Goal: Task Accomplishment & Management: Use online tool/utility

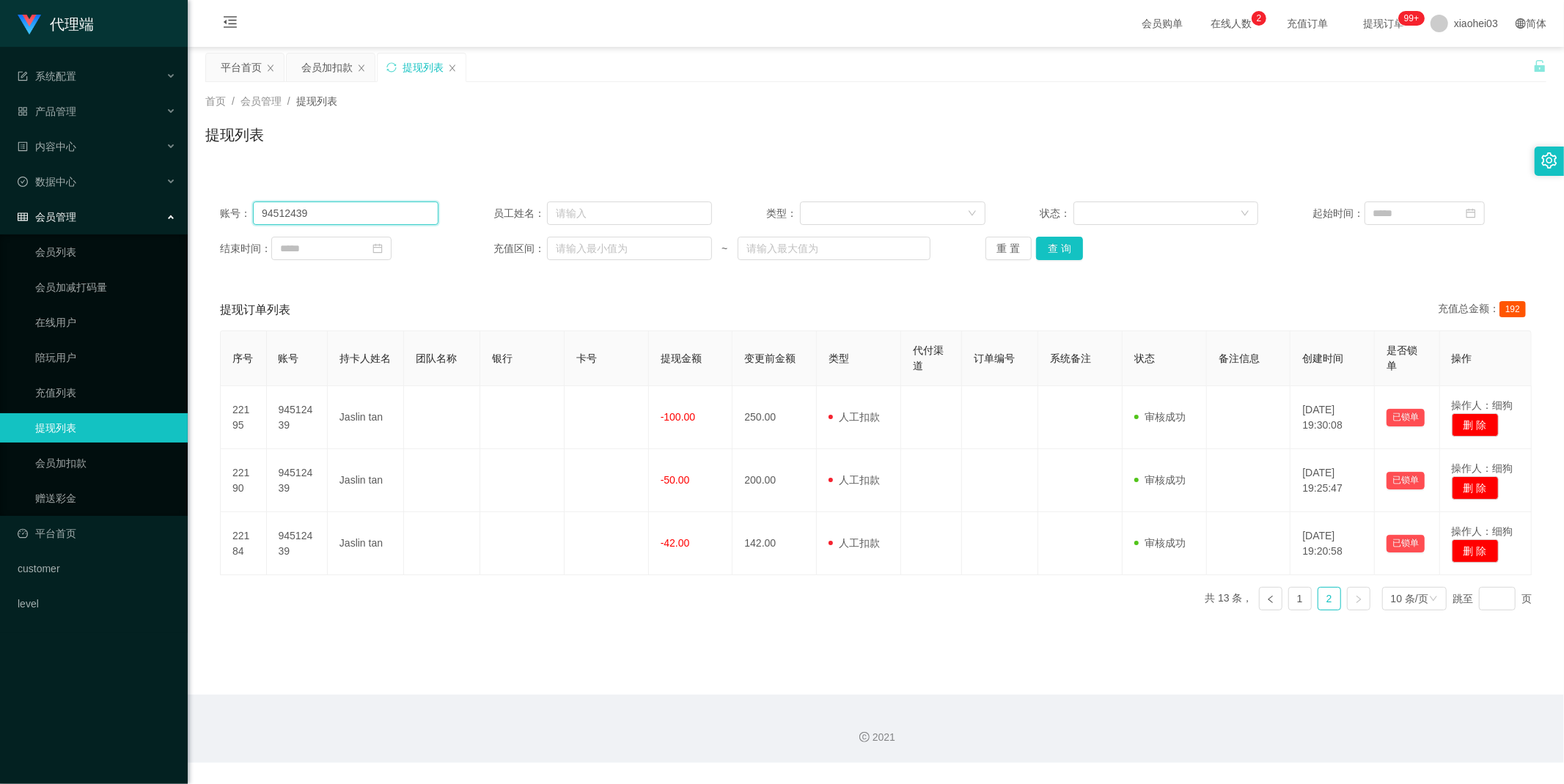
drag, startPoint x: 346, startPoint y: 216, endPoint x: 22, endPoint y: 215, distance: 324.0
click at [8, 212] on section "代理端 系统配置 产品管理 内容中心 数据中心 员工统计 团队统计 会员管理 会员列表 会员加减打码量 在线用户 陪玩用户 充值列表 提现列表 会员加扣款 赠…" at bounding box center [782, 381] width 1564 height 763
click at [51, 115] on span "产品管理" at bounding box center [47, 111] width 59 height 12
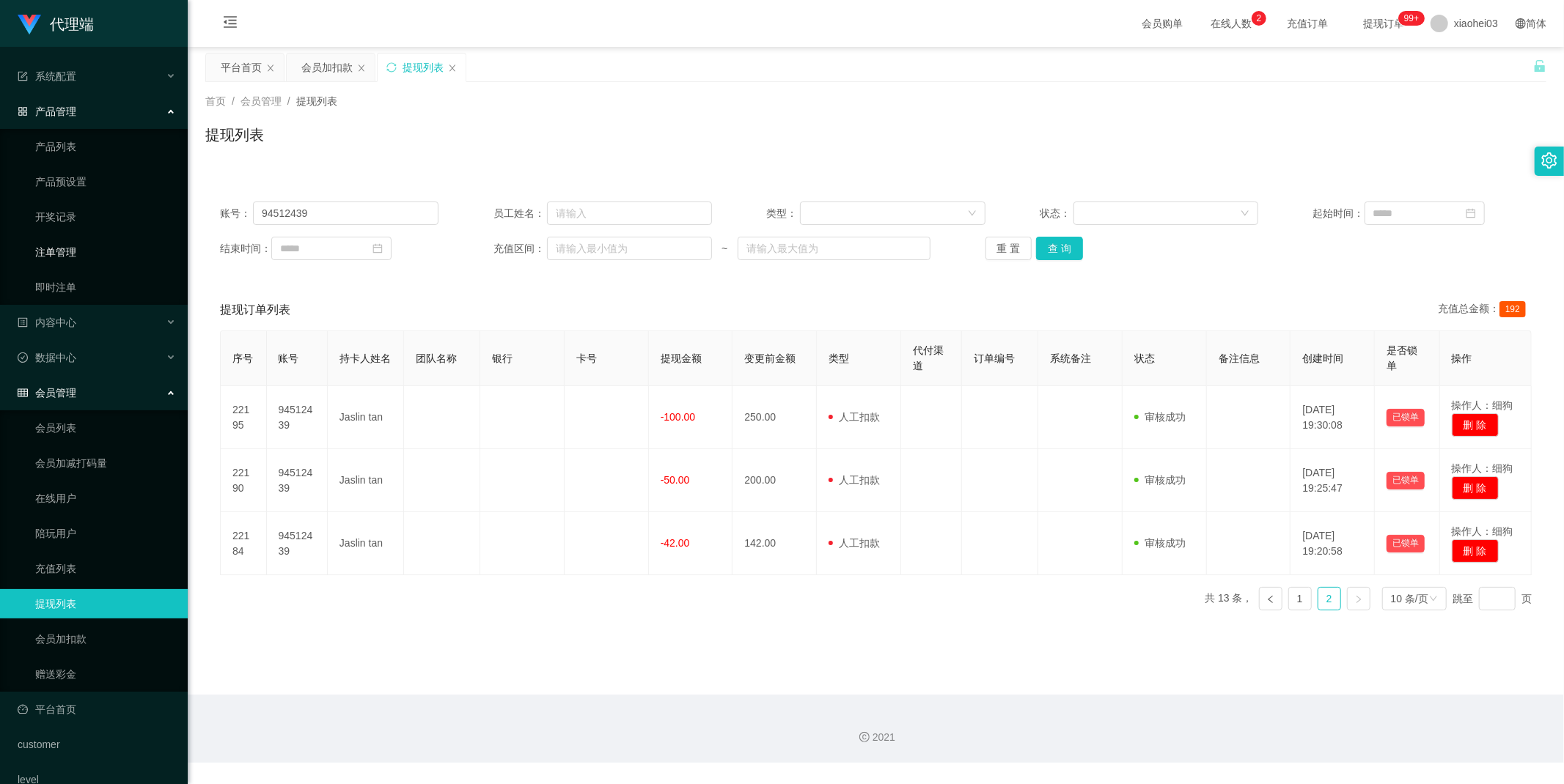
click at [60, 243] on link "注单管理" at bounding box center [105, 253] width 141 height 29
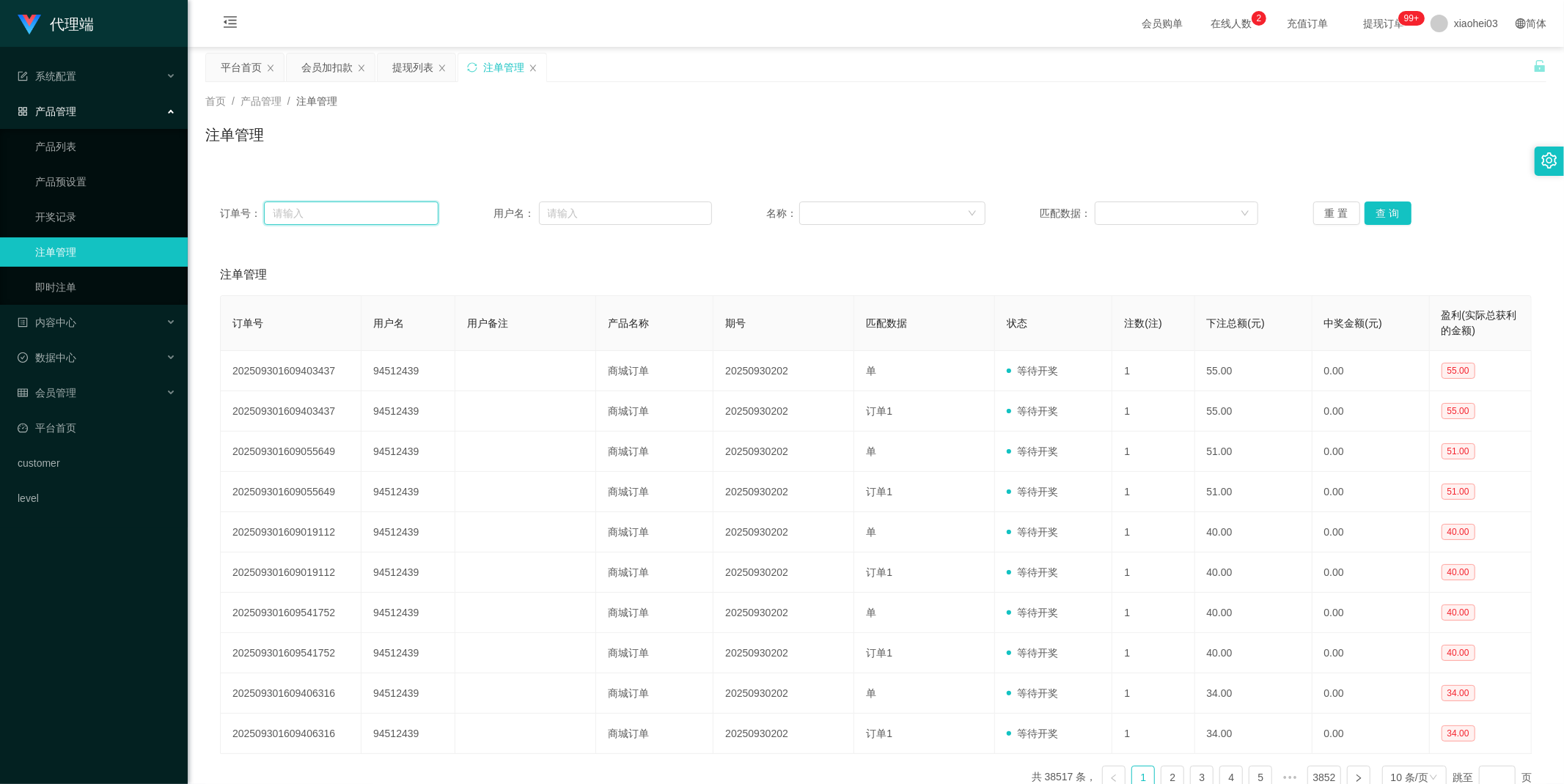
click at [403, 212] on input "text" at bounding box center [351, 213] width 174 height 23
paste input "94512439"
type input "94512439"
drag, startPoint x: 404, startPoint y: 213, endPoint x: 150, endPoint y: 237, distance: 255.1
click at [0, 215] on section "代理端 系统配置 产品管理 产品列表 产品预设置 开奖记录 注单管理 即时注单 内容中心 数据中心 员工统计 团队统计 会员管理 会员列表 会员加减打码量 在…" at bounding box center [782, 435] width 1564 height 869
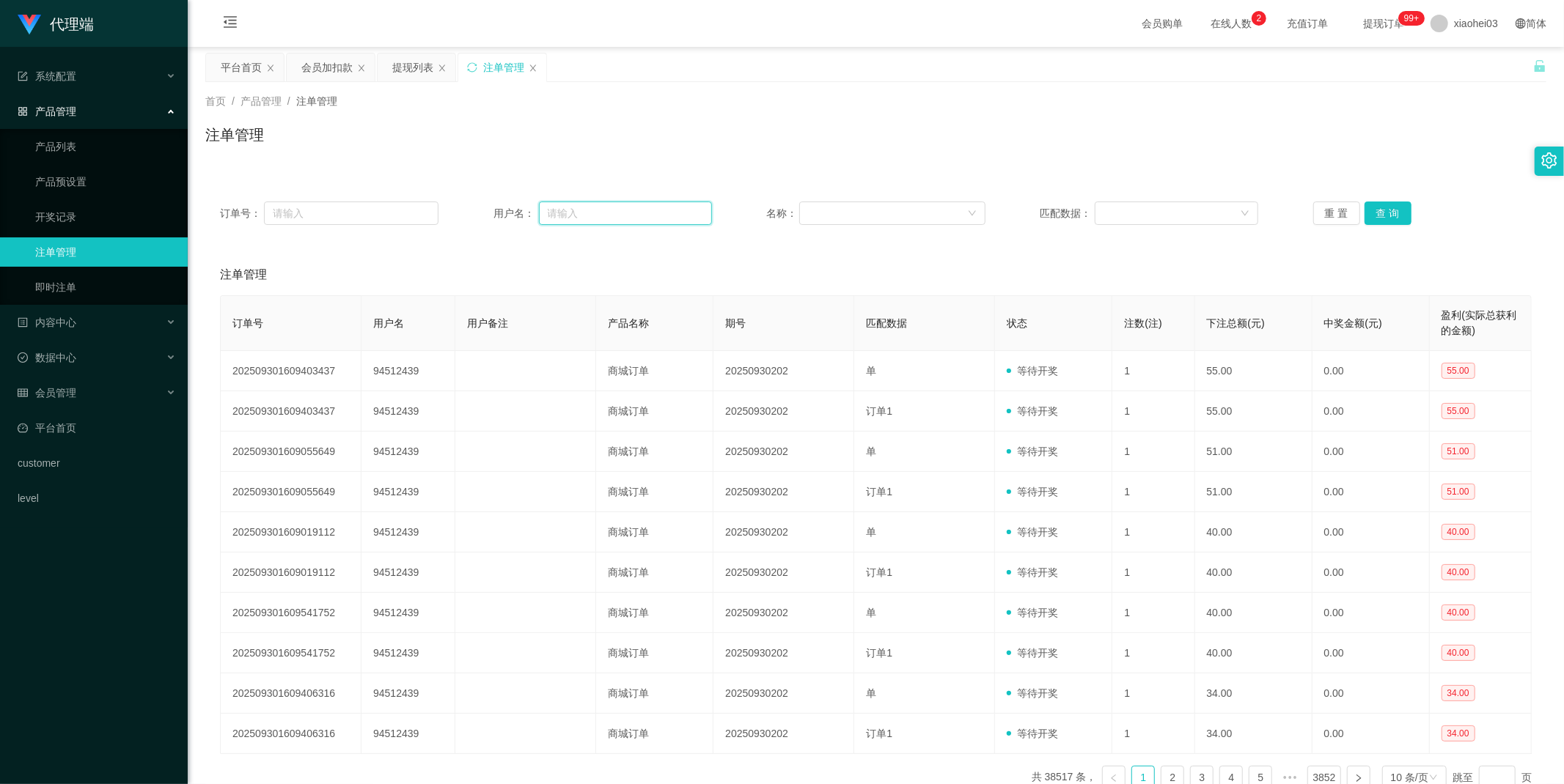
click at [632, 210] on input "text" at bounding box center [625, 213] width 173 height 23
paste input "94512439"
type input "94512439"
click at [1365, 213] on button "查 询" at bounding box center [1388, 213] width 47 height 23
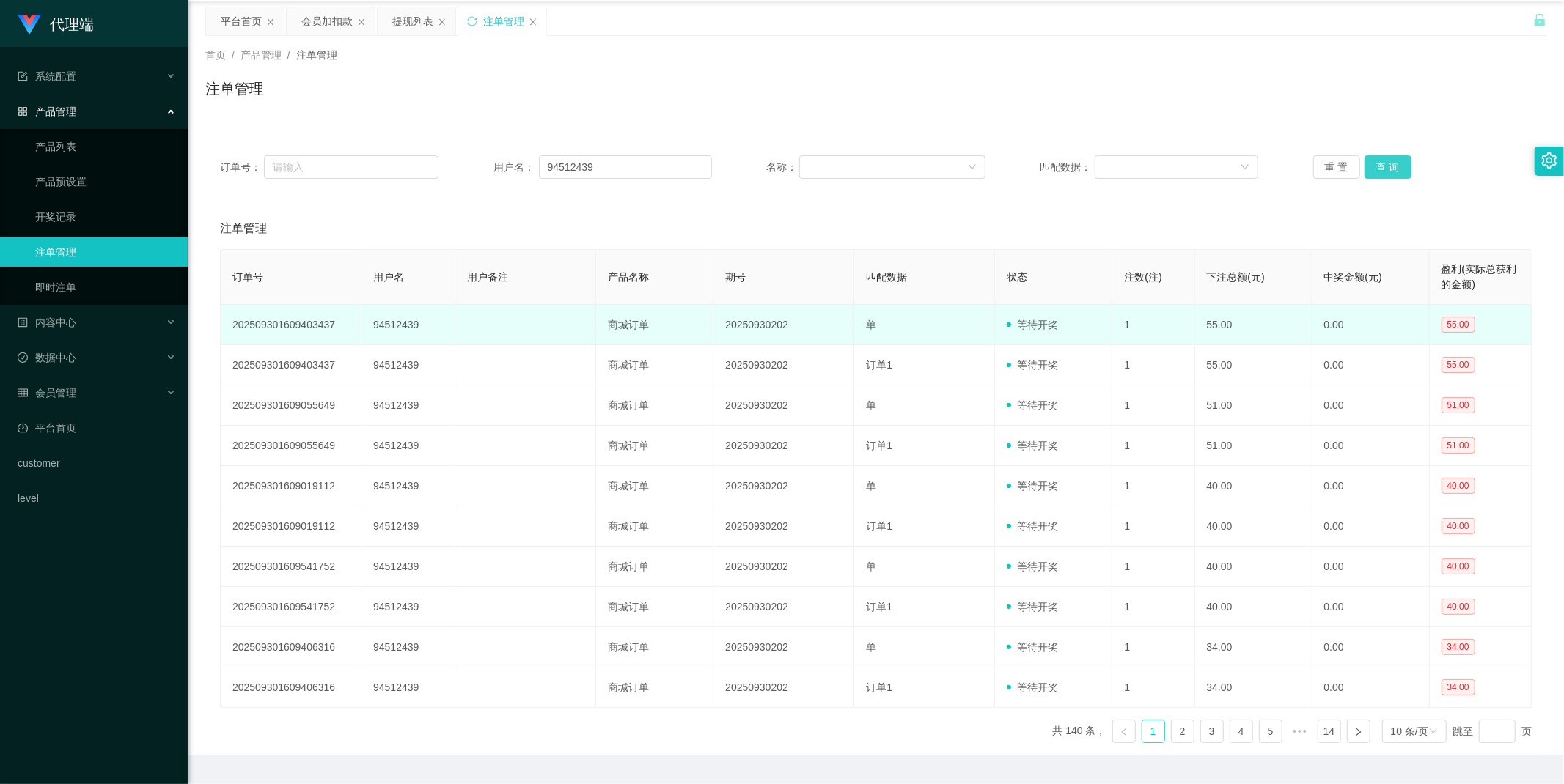
scroll to position [87, 0]
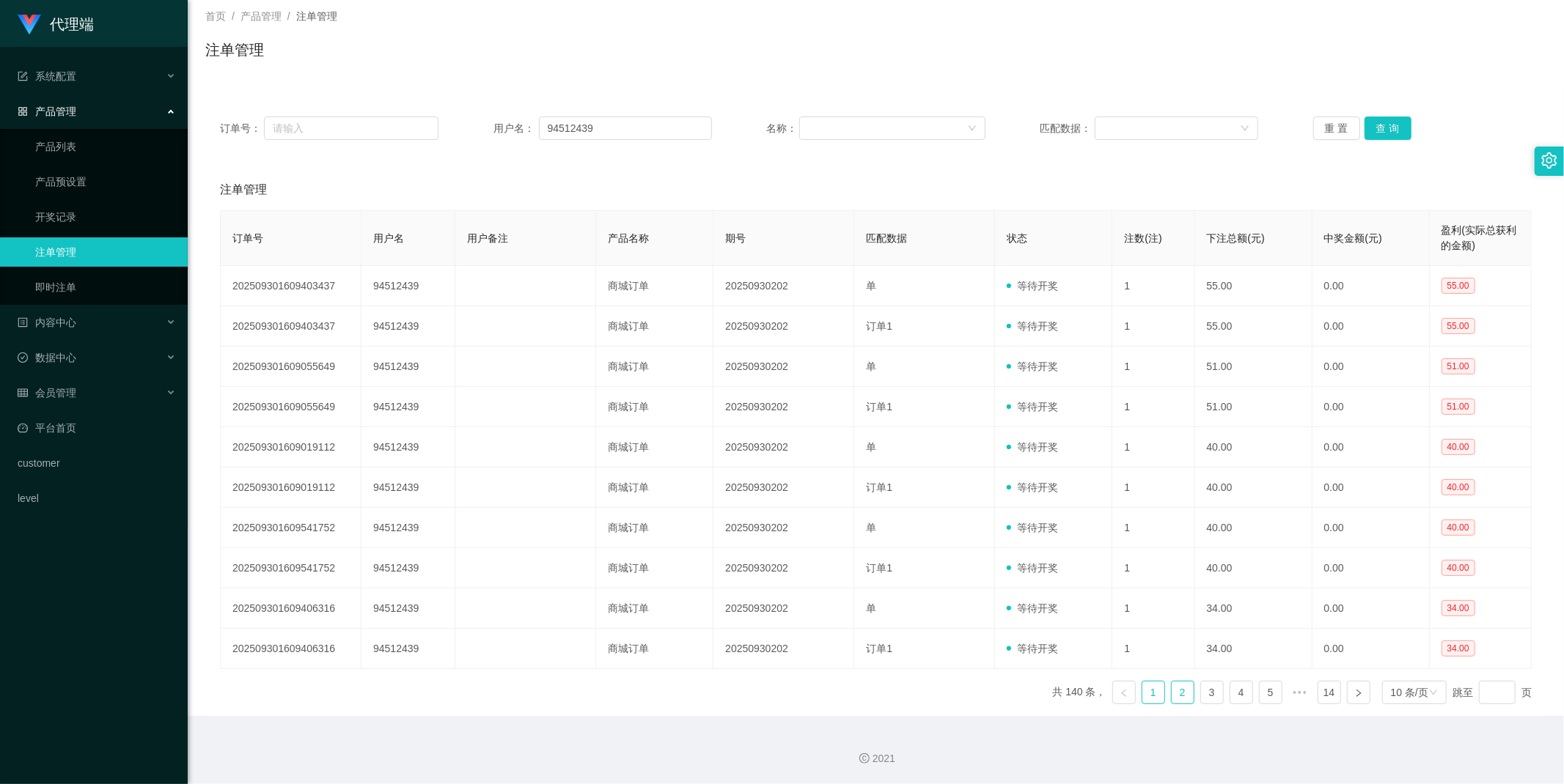
click at [1172, 689] on link "2" at bounding box center [1183, 693] width 22 height 22
click at [1201, 696] on link "3" at bounding box center [1212, 693] width 22 height 22
click at [1230, 692] on link "4" at bounding box center [1241, 693] width 22 height 22
click at [1206, 694] on link "4" at bounding box center [1212, 693] width 22 height 22
click at [1230, 694] on link "5" at bounding box center [1241, 693] width 22 height 22
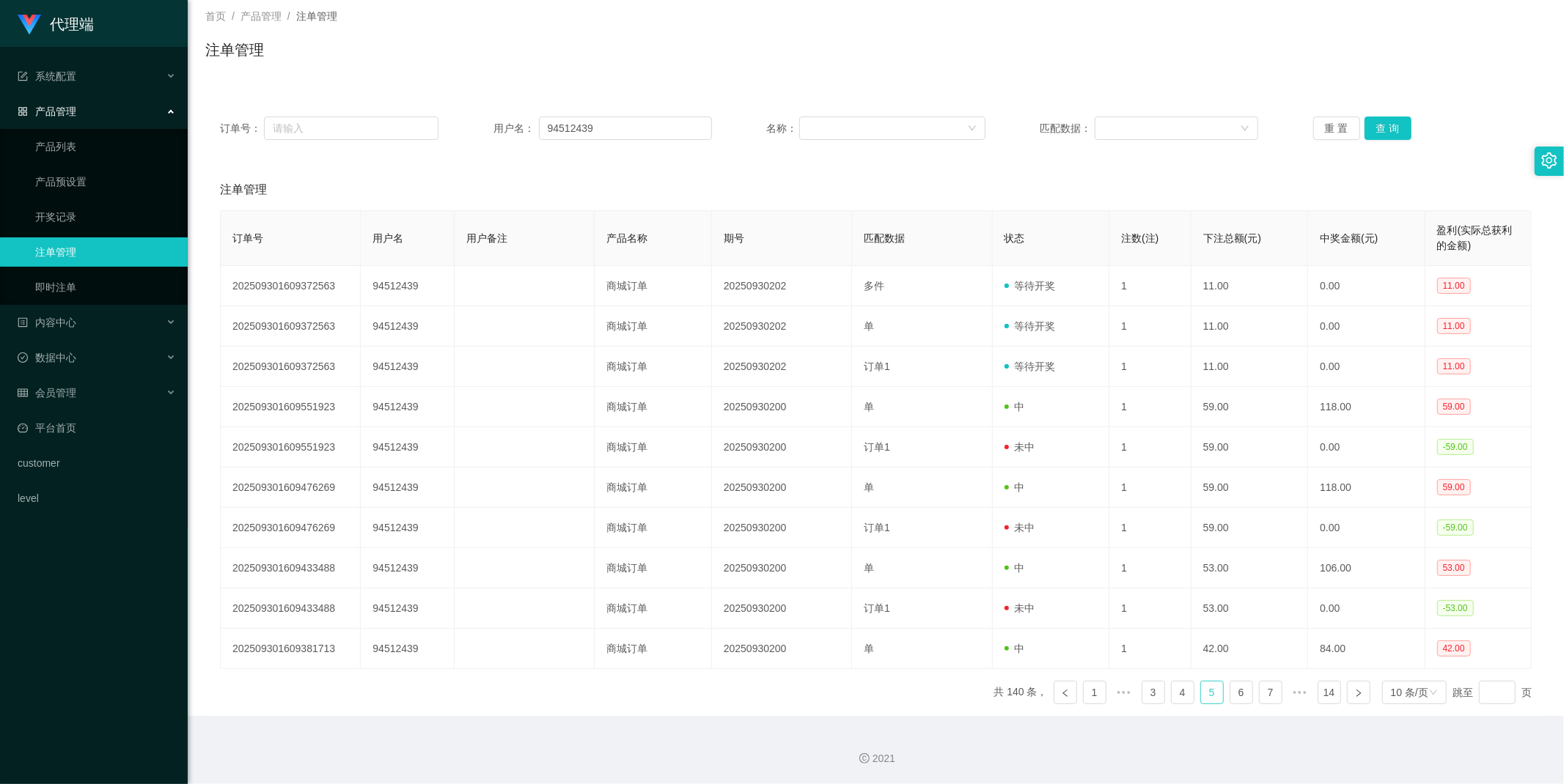
click at [1203, 693] on link "5" at bounding box center [1212, 693] width 22 height 22
click at [1174, 692] on link "4" at bounding box center [1183, 693] width 22 height 22
click at [1230, 686] on link "5" at bounding box center [1241, 693] width 22 height 22
click at [1172, 690] on link "4" at bounding box center [1183, 693] width 22 height 22
click at [1172, 692] on link "3" at bounding box center [1183, 693] width 22 height 22
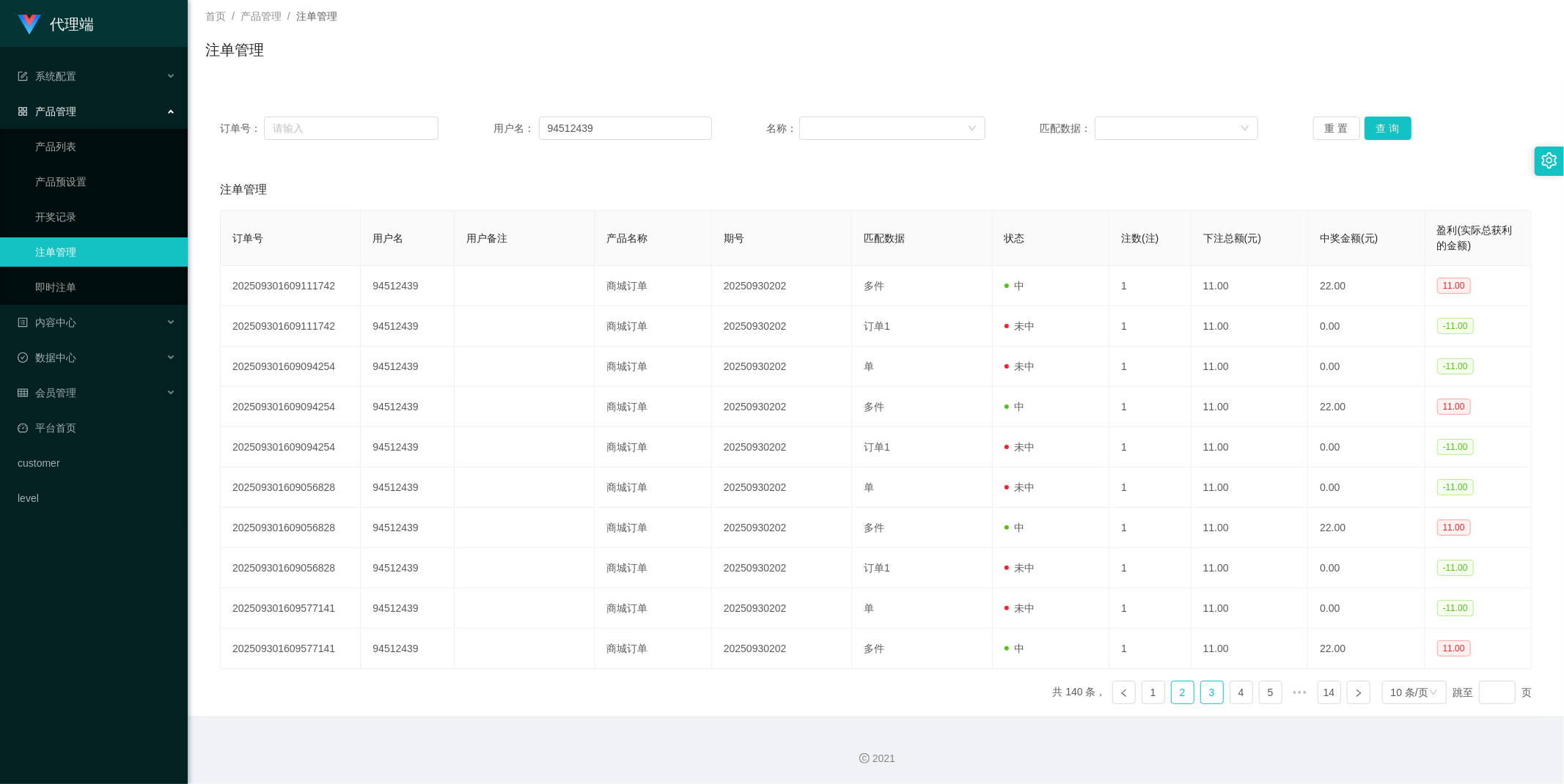
click at [1172, 700] on link "2" at bounding box center [1183, 693] width 22 height 22
click at [1149, 693] on link "1" at bounding box center [1153, 693] width 22 height 22
